Goal: Information Seeking & Learning: Learn about a topic

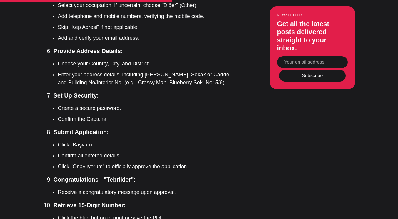
scroll to position [1487, 0]
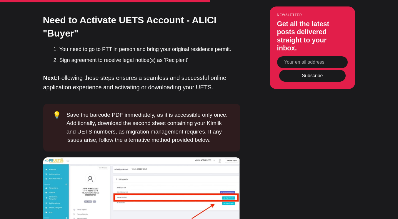
click at [183, 157] on img at bounding box center [141, 207] width 197 height 100
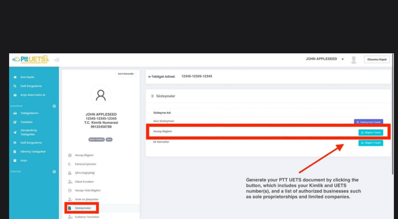
click at [183, 145] on img at bounding box center [201, 150] width 385 height 195
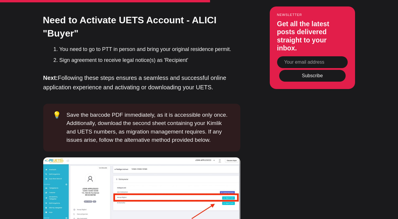
click at [183, 157] on img at bounding box center [141, 207] width 197 height 100
